Goal: Task Accomplishment & Management: Complete application form

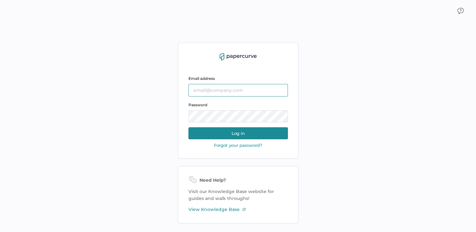
type input "[PERSON_NAME][EMAIL_ADDRESS][PERSON_NAME][DOMAIN_NAME]"
click at [233, 132] on button "Log in" at bounding box center [239, 134] width 100 height 12
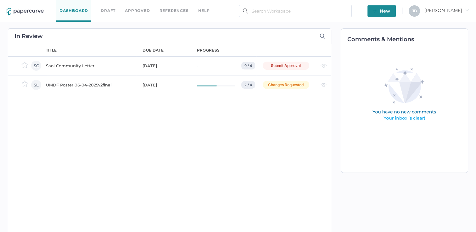
click at [57, 66] on div "Saol Community Letter" at bounding box center [90, 66] width 89 height 8
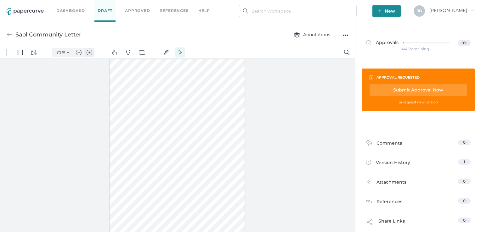
click at [88, 52] on img "Zoom in" at bounding box center [90, 53] width 6 height 6
type input "111"
drag, startPoint x: 353, startPoint y: 92, endPoint x: 374, endPoint y: 105, distance: 24.8
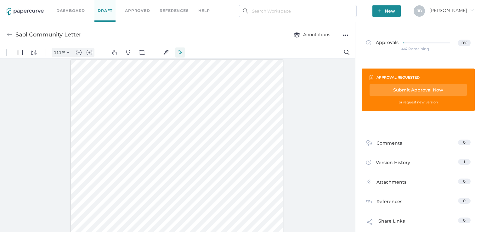
click at [420, 88] on div "Submit Approval Now" at bounding box center [418, 90] width 97 height 12
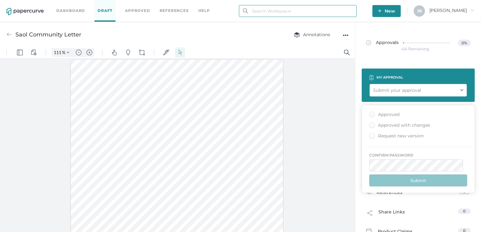
type input "[PERSON_NAME][EMAIL_ADDRESS][PERSON_NAME][DOMAIN_NAME]"
click at [373, 113] on div "Approved" at bounding box center [384, 115] width 30 height 6
click at [371, 113] on input "Approved" at bounding box center [371, 113] width 0 height 0
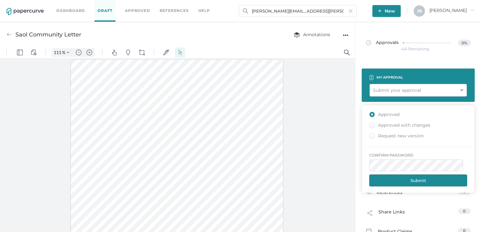
click at [425, 184] on button "Submit" at bounding box center [418, 181] width 98 height 12
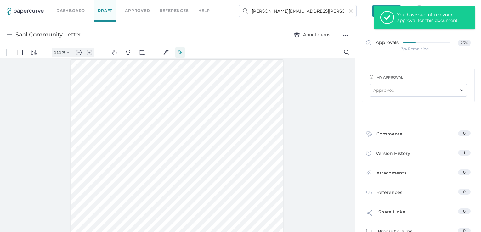
click at [60, 12] on link "Dashboard" at bounding box center [70, 10] width 29 height 7
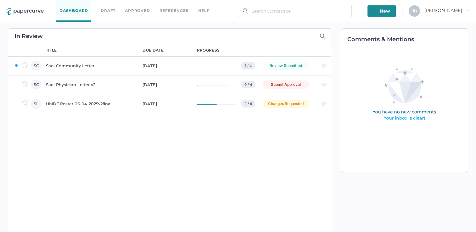
click at [63, 66] on div "Saol Community Letter" at bounding box center [90, 66] width 89 height 8
click at [84, 84] on div "Saol Physician Letter v2" at bounding box center [90, 85] width 89 height 8
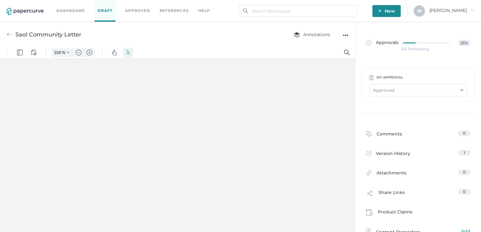
type input "111"
drag, startPoint x: 353, startPoint y: 92, endPoint x: 357, endPoint y: 160, distance: 67.5
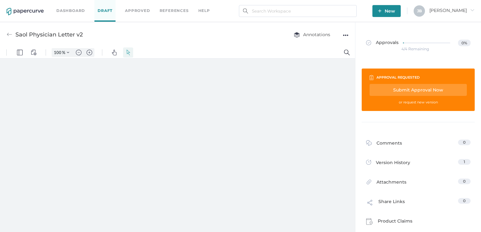
type input "111"
drag, startPoint x: 354, startPoint y: 86, endPoint x: 364, endPoint y: 128, distance: 43.8
click at [402, 92] on div "Submit Approval Now" at bounding box center [418, 90] width 97 height 12
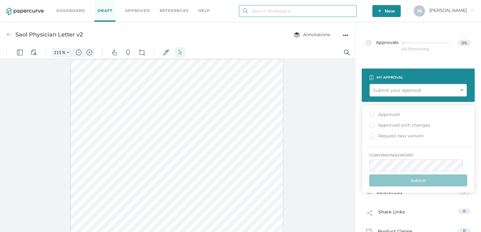
type input "[PERSON_NAME][EMAIL_ADDRESS][PERSON_NAME][DOMAIN_NAME]"
click at [370, 116] on div "Approved" at bounding box center [384, 115] width 30 height 6
click at [371, 113] on input "Approved" at bounding box center [371, 113] width 0 height 0
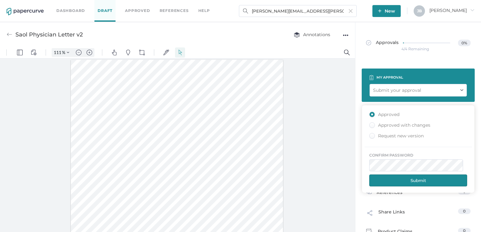
click at [402, 181] on button "Submit" at bounding box center [418, 181] width 98 height 12
